Goal: Answer question/provide support

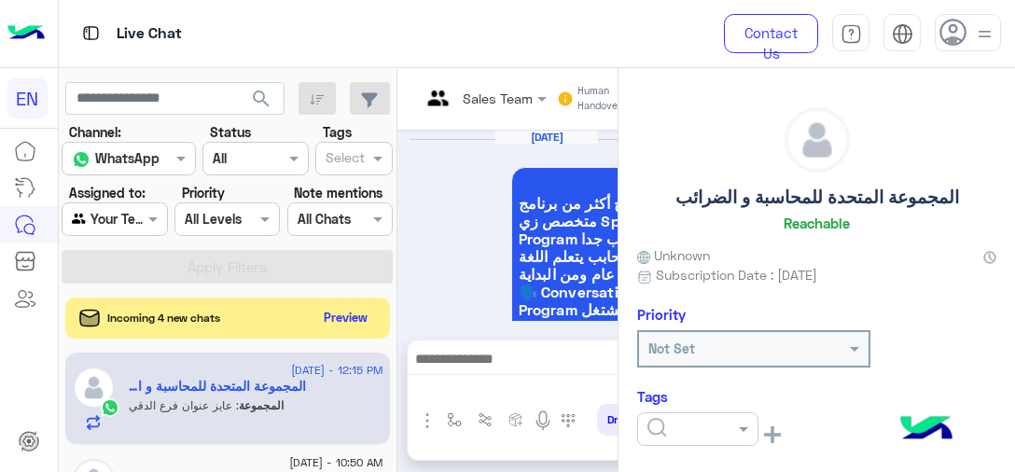
click at [716, 438] on div at bounding box center [697, 429] width 121 height 34
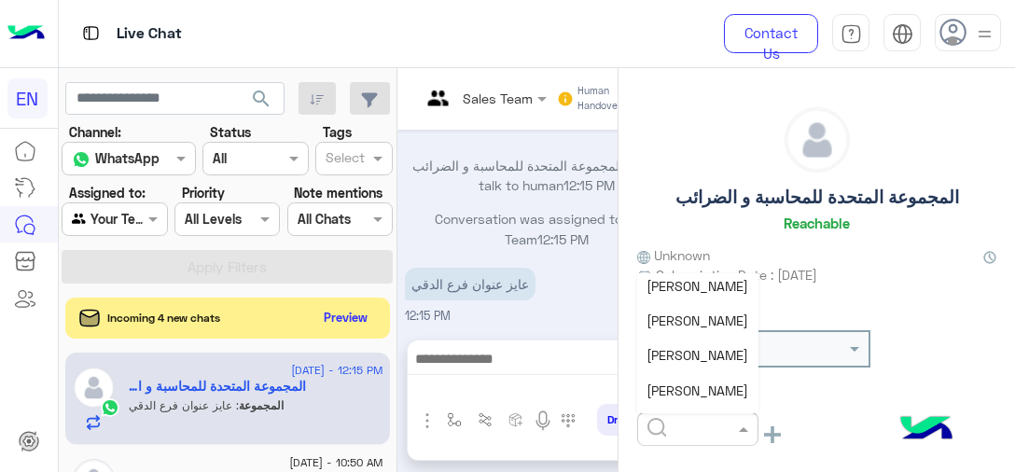
scroll to position [187, 0]
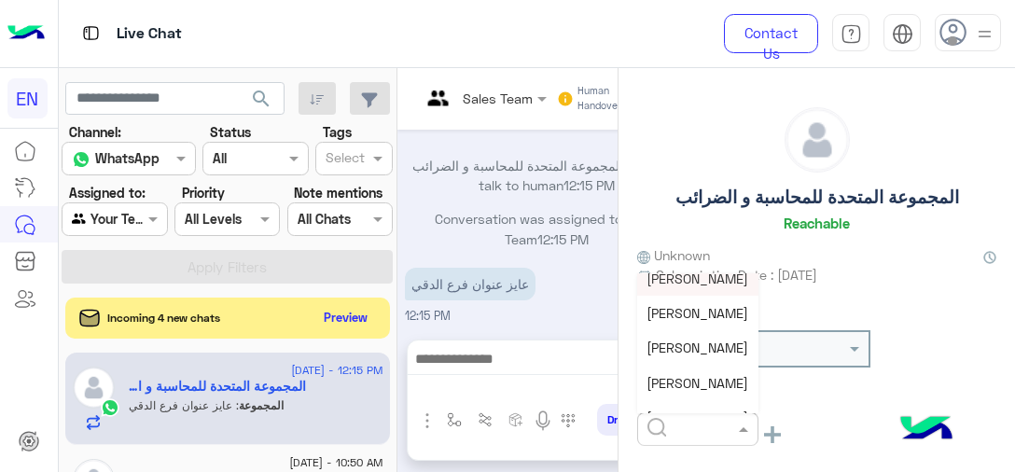
click at [702, 284] on span "[PERSON_NAME]" at bounding box center [697, 278] width 102 height 16
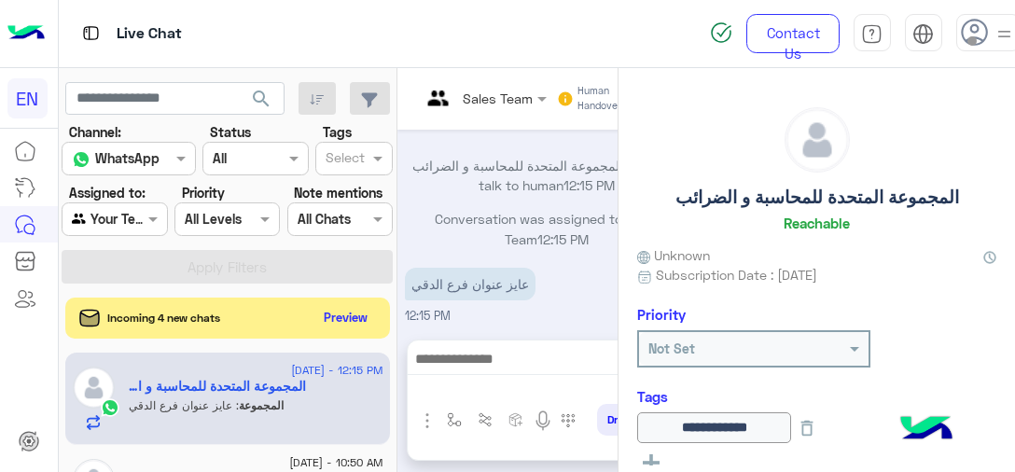
scroll to position [93, 0]
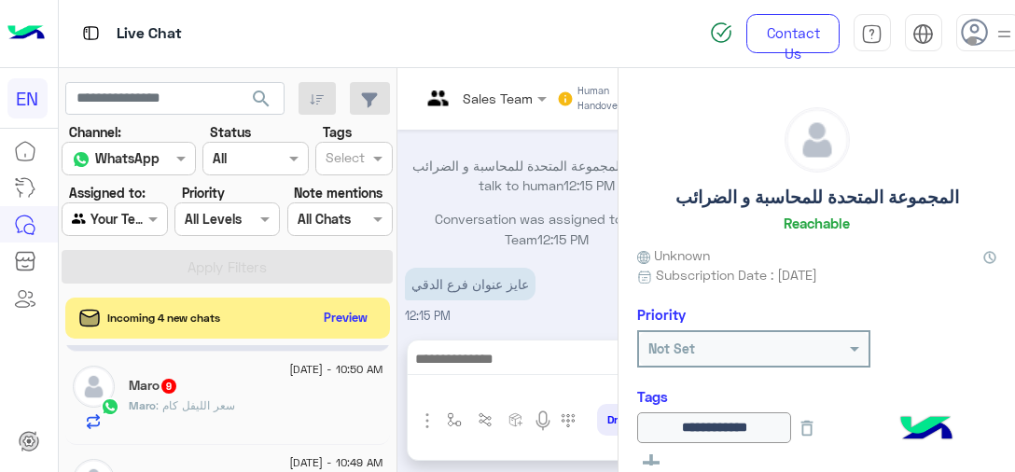
click at [257, 420] on div "Maro : سعر الليفل كام" at bounding box center [256, 413] width 255 height 33
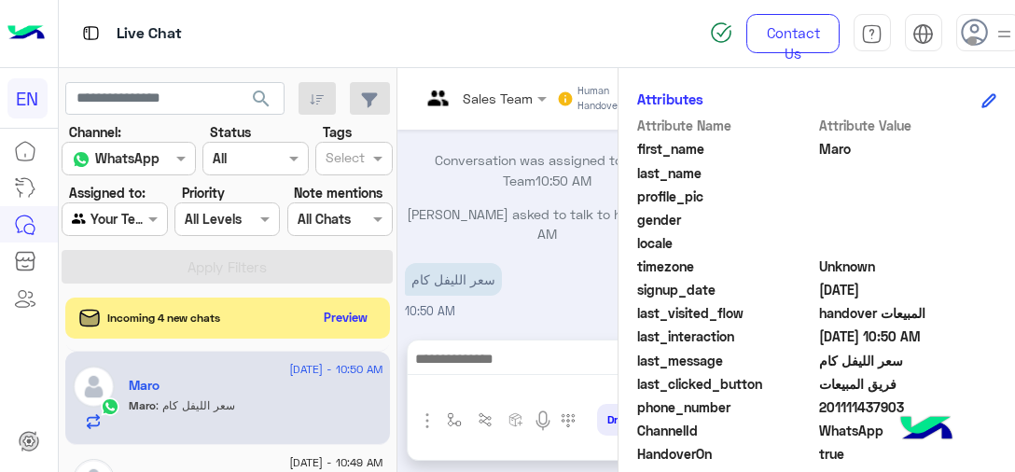
scroll to position [466, 0]
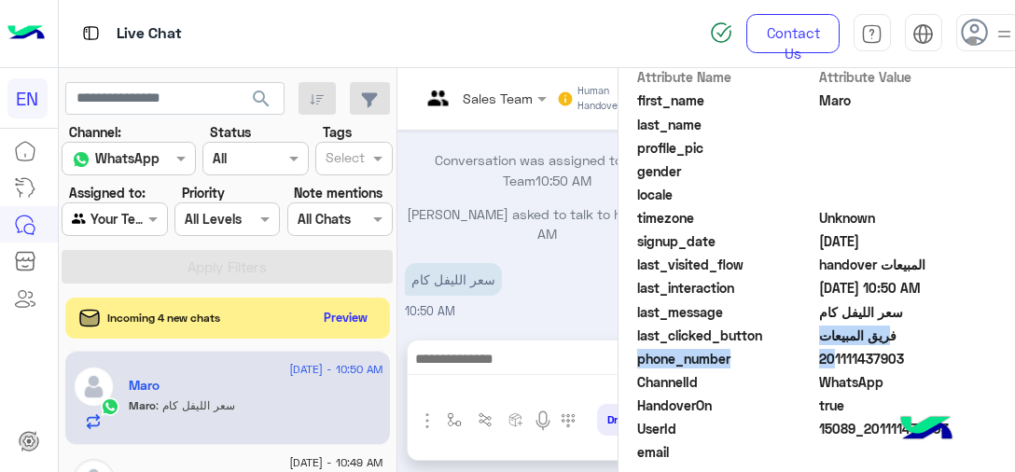
drag, startPoint x: 823, startPoint y: 354, endPoint x: 908, endPoint y: 345, distance: 85.3
click at [908, 345] on div "Attribute Name Attribute Value first_name Maro last_name profile_pic gender loc…" at bounding box center [816, 289] width 359 height 445
click at [890, 364] on span "201111437903" at bounding box center [908, 359] width 178 height 20
drag, startPoint x: 909, startPoint y: 358, endPoint x: 823, endPoint y: 359, distance: 85.8
click at [823, 359] on span "201111437903" at bounding box center [908, 359] width 178 height 20
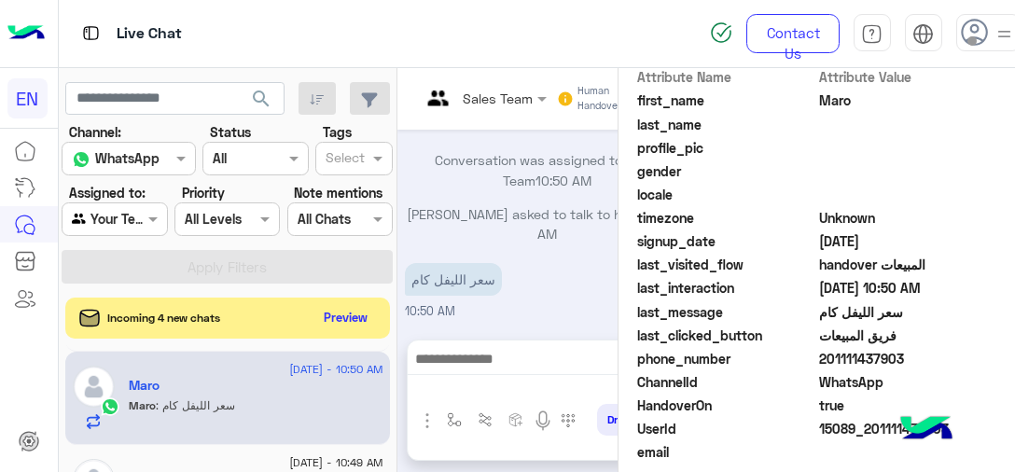
copy span "01111437903"
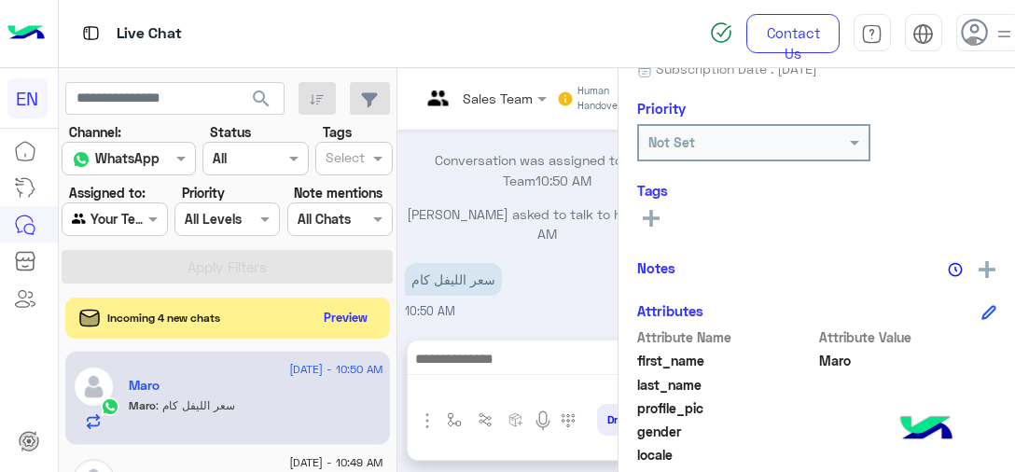
scroll to position [187, 0]
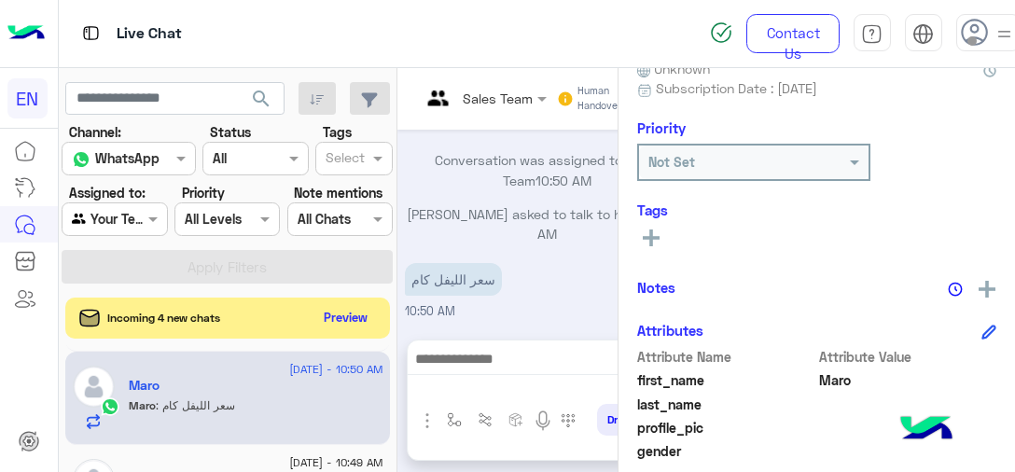
click at [659, 243] on icon at bounding box center [651, 237] width 17 height 17
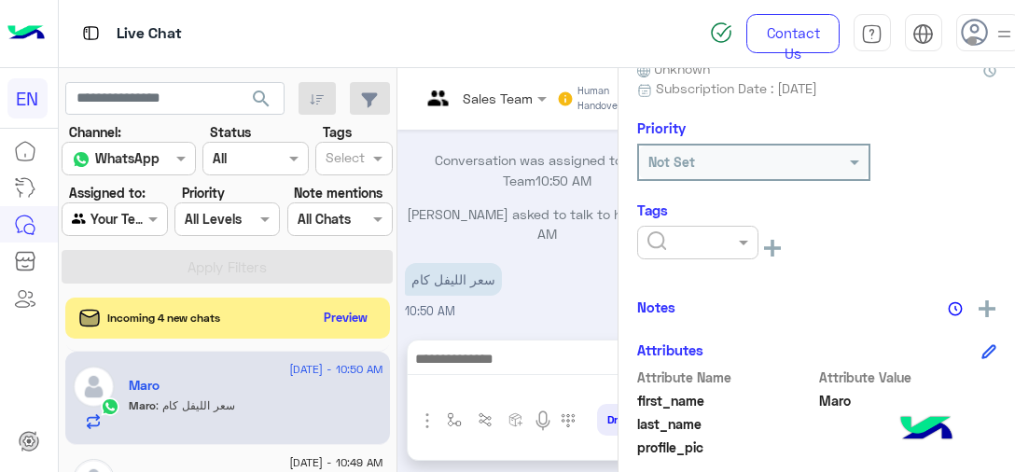
click at [675, 254] on div at bounding box center [697, 243] width 121 height 34
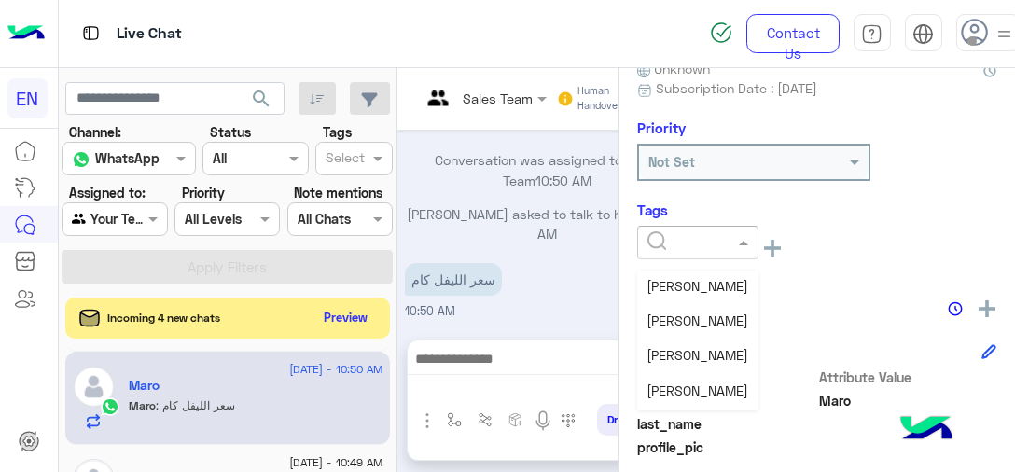
scroll to position [149, 0]
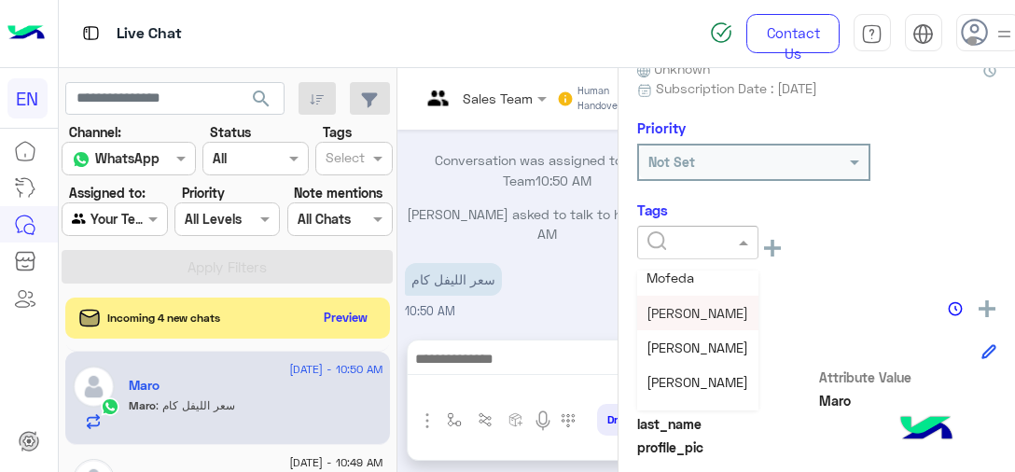
click at [706, 305] on span "[PERSON_NAME]" at bounding box center [697, 313] width 102 height 16
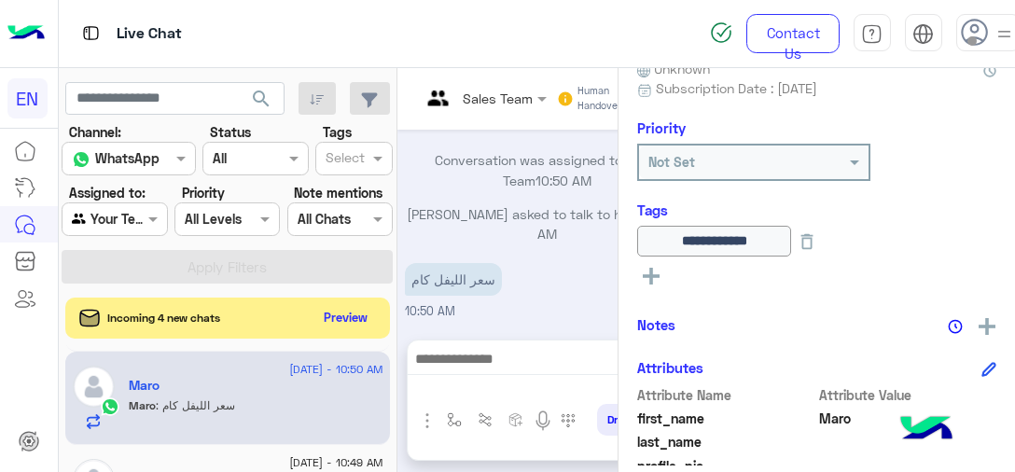
scroll to position [187, 0]
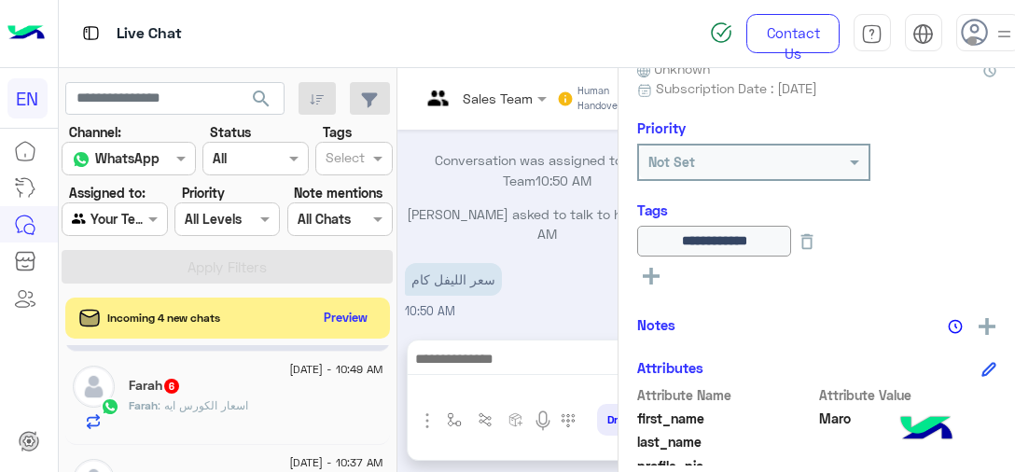
click at [274, 424] on div "Farah : اسعار الكورس ايه" at bounding box center [256, 413] width 255 height 33
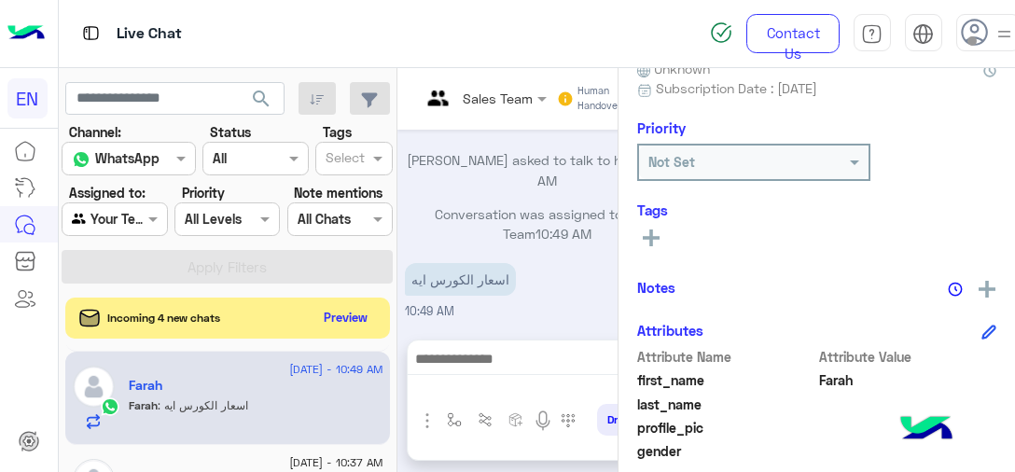
scroll to position [373, 0]
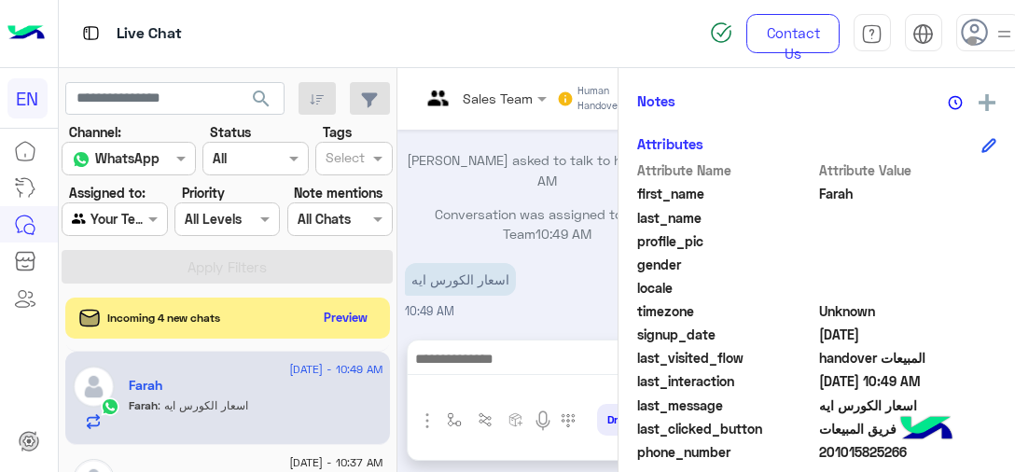
click at [872, 448] on span "201015825266" at bounding box center [908, 452] width 178 height 20
copy span "201015825266"
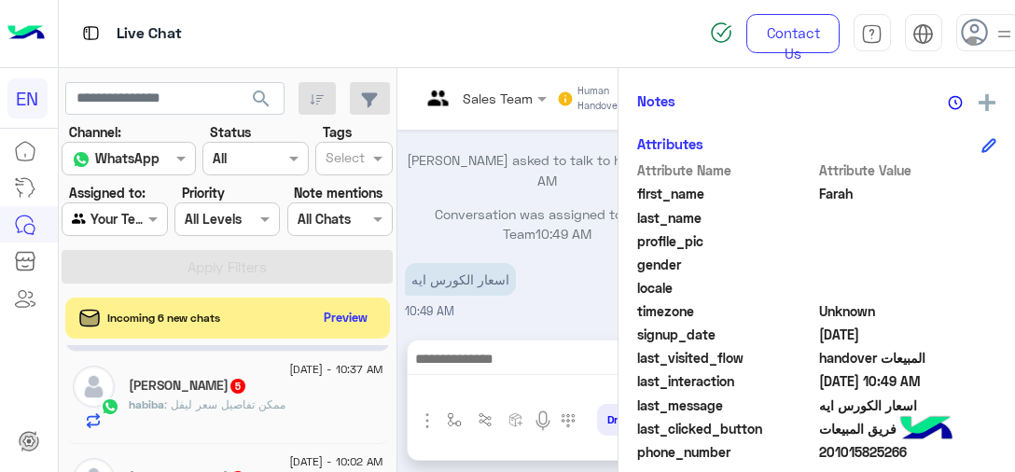
copy span "201015825266"
click at [272, 395] on div "[DATE] - 10:37 AM [PERSON_NAME] 5 [PERSON_NAME] : ممكن تفاصيل سعر ليفل" at bounding box center [256, 398] width 255 height 64
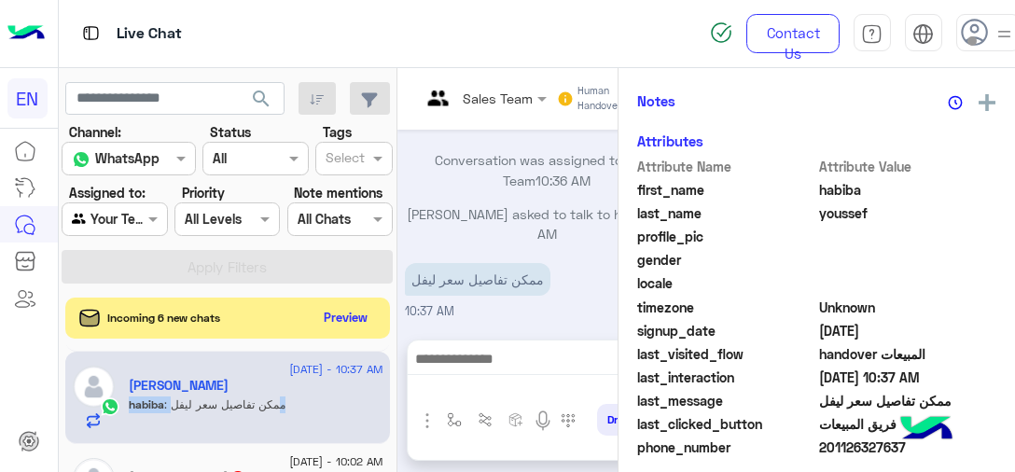
scroll to position [2451, 0]
click at [855, 437] on span "201126327637" at bounding box center [908, 447] width 178 height 20
click at [855, 446] on span "201126327637" at bounding box center [908, 447] width 178 height 20
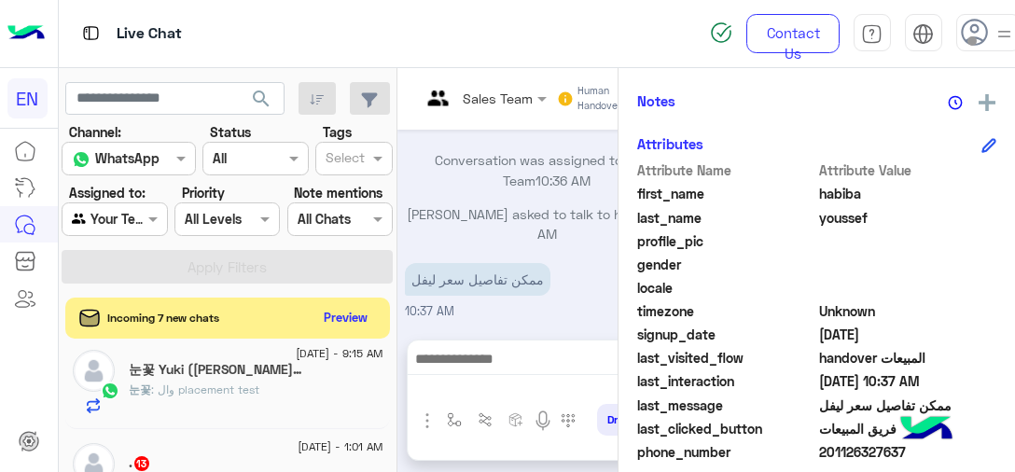
scroll to position [466, 0]
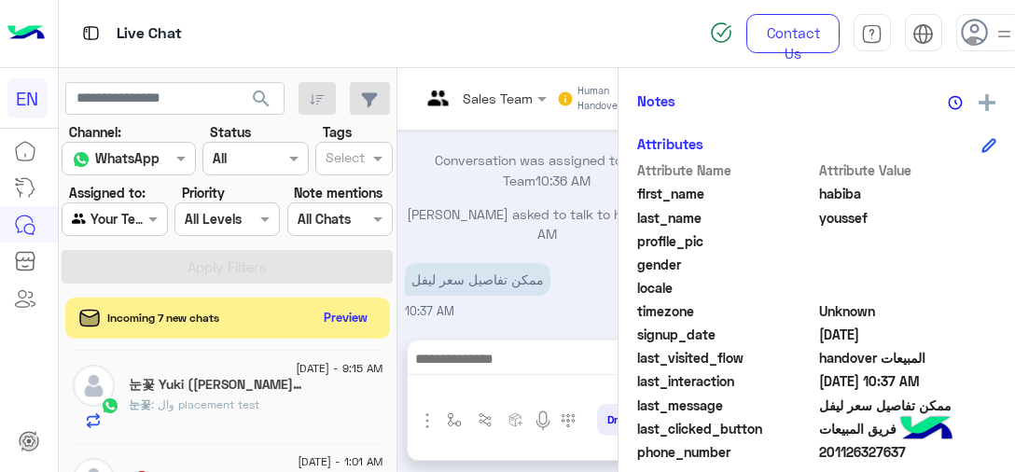
click at [265, 403] on div "눈꽃 : وال placement test" at bounding box center [256, 412] width 255 height 33
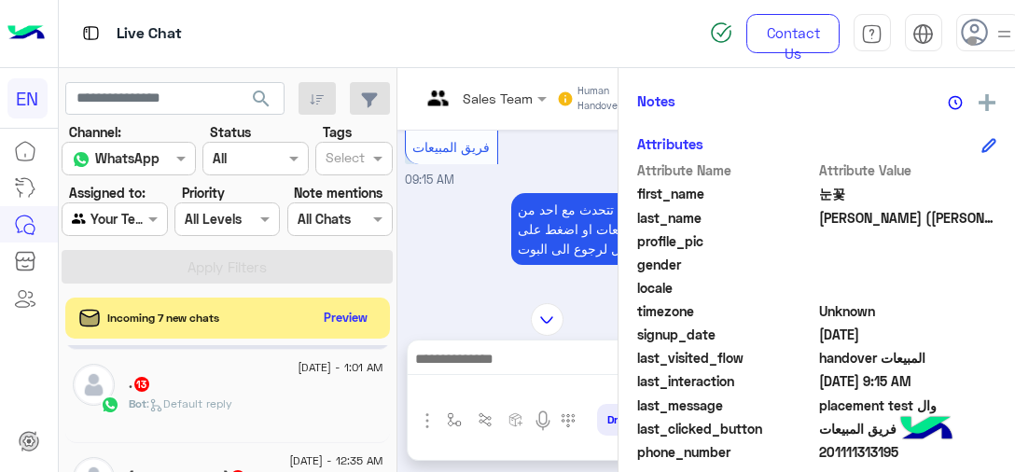
scroll to position [653, 0]
click at [259, 420] on div "Youssef : ؟" at bounding box center [256, 411] width 255 height 33
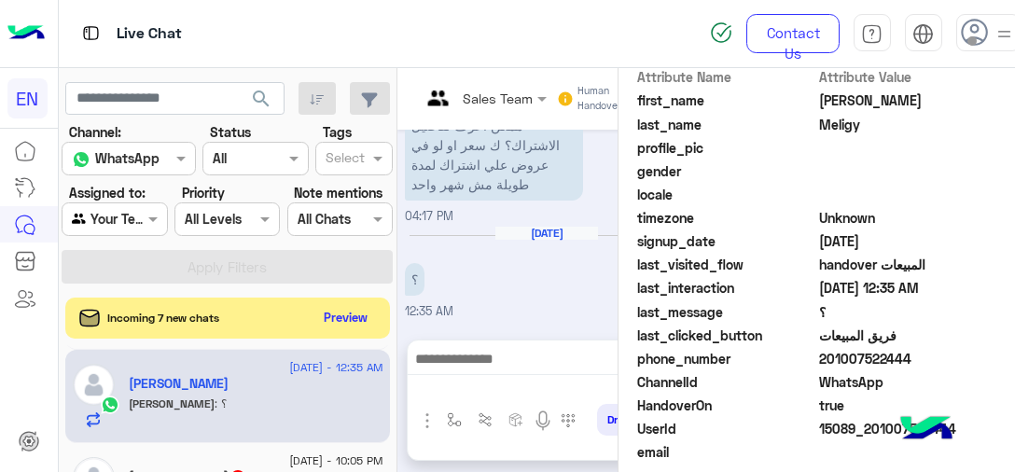
scroll to position [531, 0]
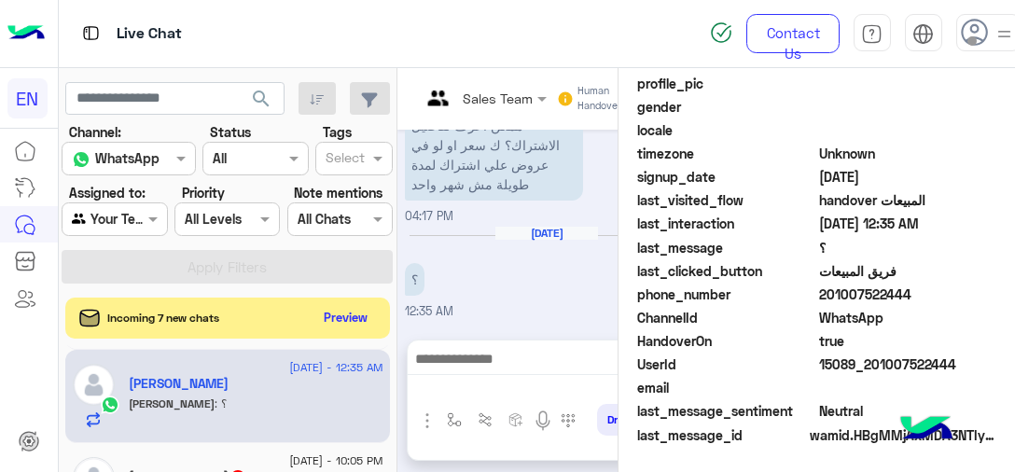
click at [864, 300] on span "201007522444" at bounding box center [908, 294] width 178 height 20
copy span "201007522444"
